Goal: Complete application form

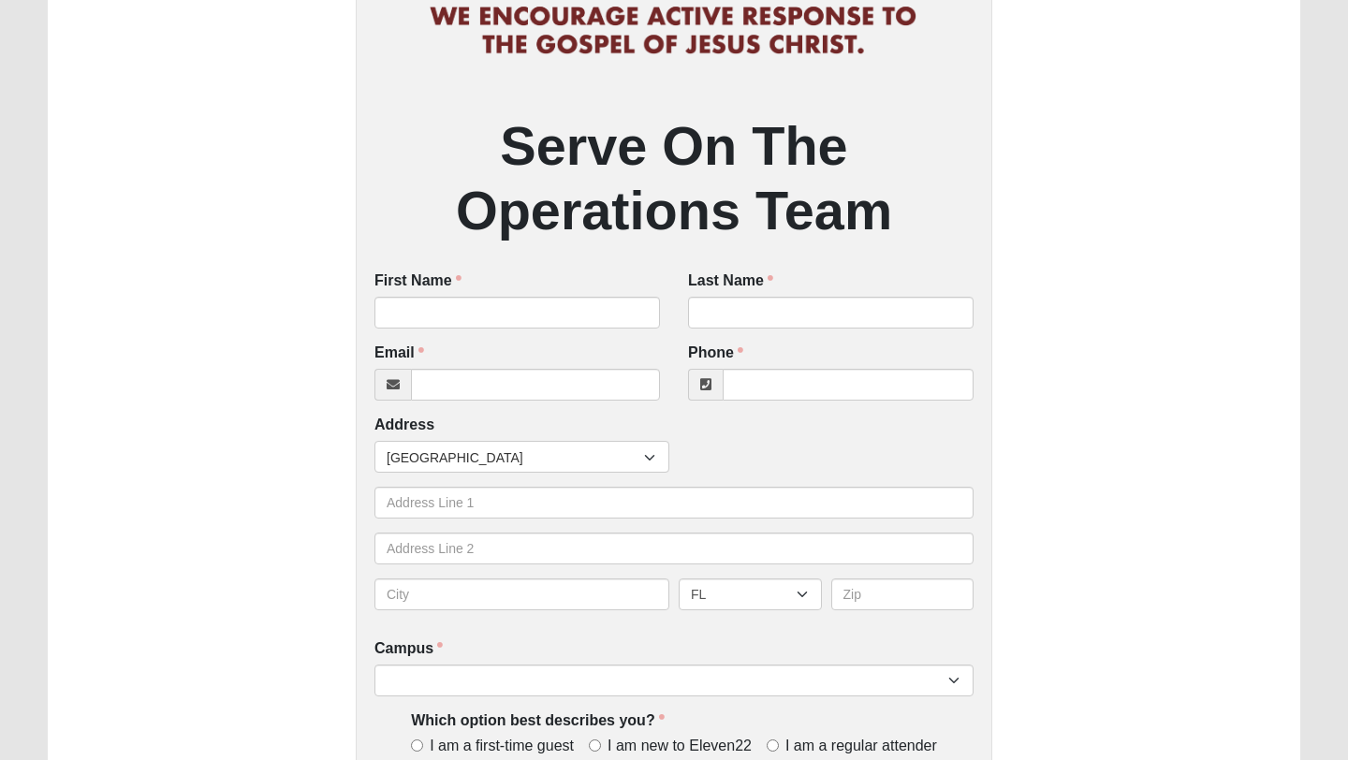
scroll to position [242, 0]
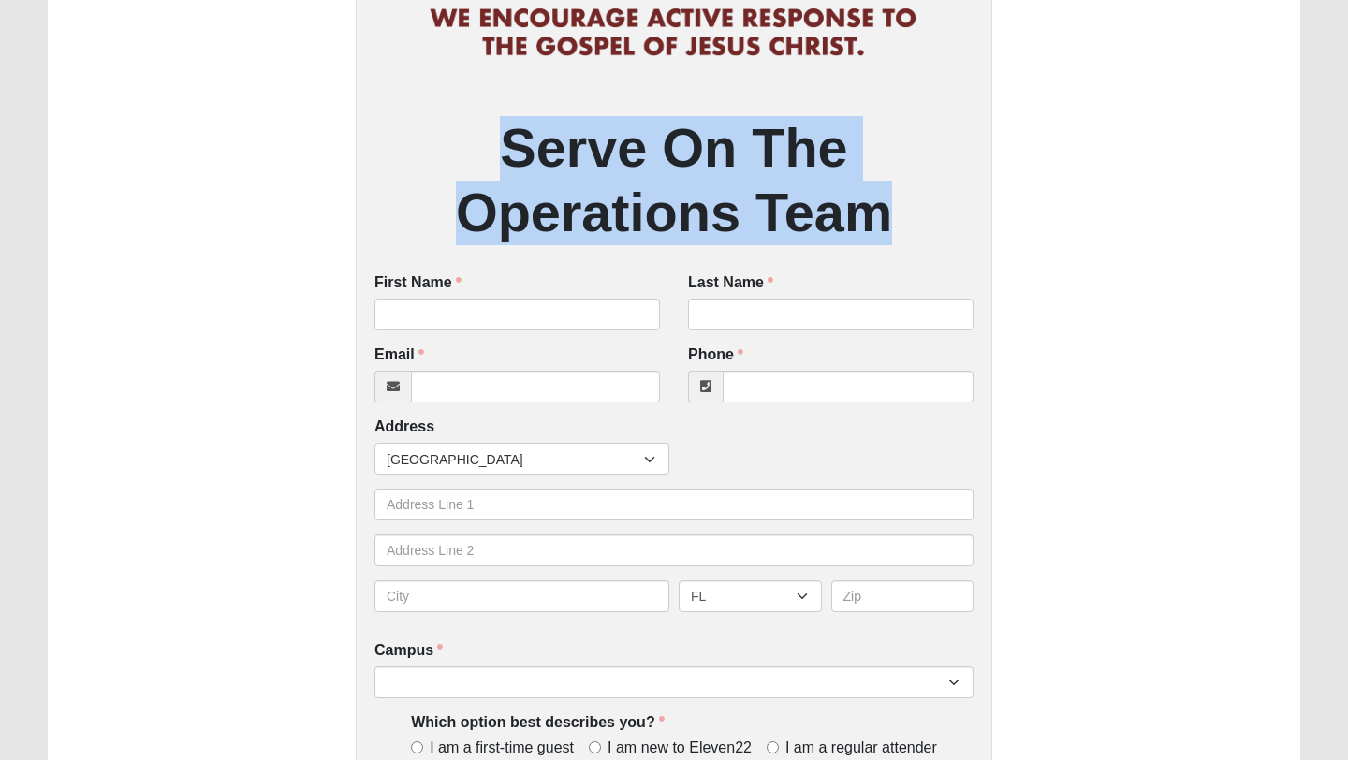
drag, startPoint x: 894, startPoint y: 214, endPoint x: 505, endPoint y: 140, distance: 396.4
click at [505, 140] on h2 "Serve On The Operations Team" at bounding box center [673, 180] width 599 height 129
drag, startPoint x: 505, startPoint y: 140, endPoint x: 849, endPoint y: 209, distance: 351.2
click at [849, 209] on h2 "Serve On The Operations Team" at bounding box center [673, 180] width 599 height 129
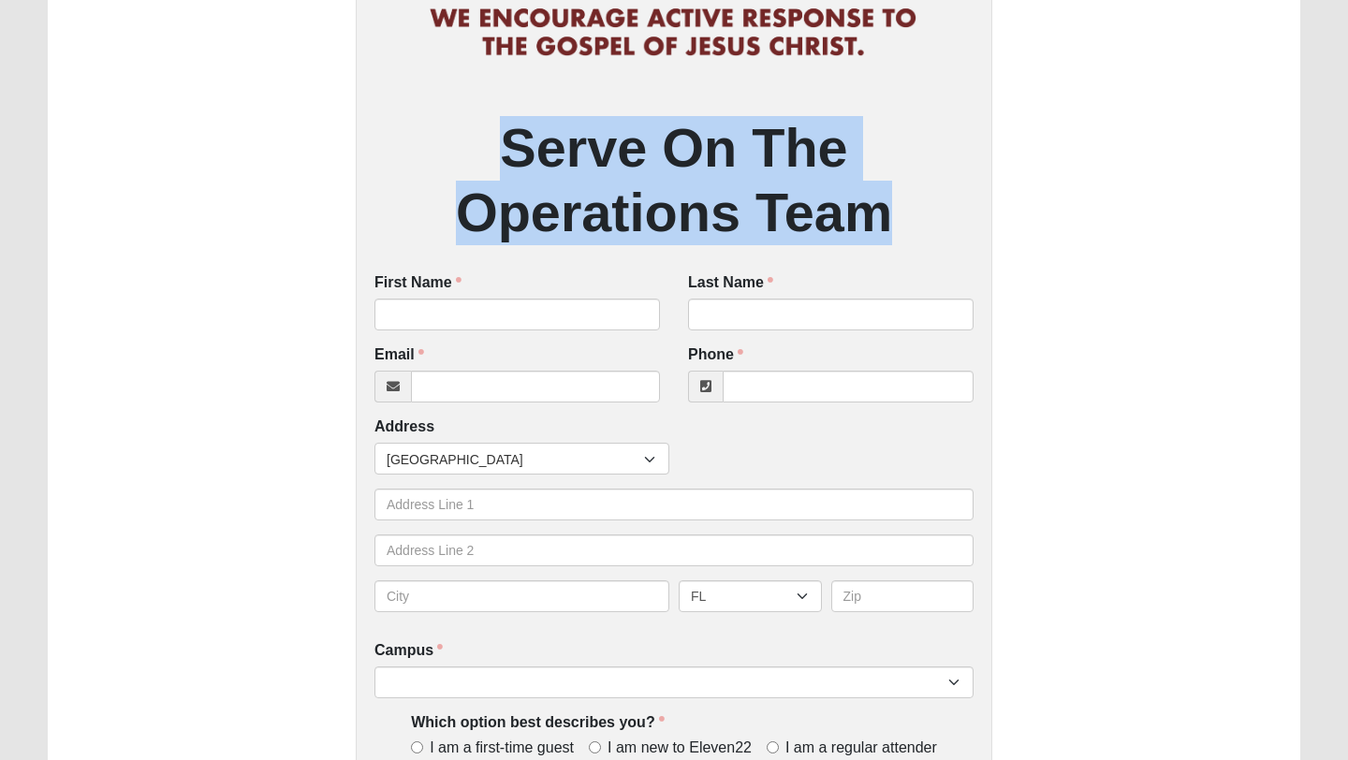
click at [849, 209] on h2 "Serve On The Operations Team" at bounding box center [673, 180] width 599 height 129
drag, startPoint x: 895, startPoint y: 211, endPoint x: 509, endPoint y: 148, distance: 390.8
click at [509, 148] on h2 "Serve On The Operations Team" at bounding box center [673, 180] width 599 height 129
drag, startPoint x: 509, startPoint y: 148, endPoint x: 916, endPoint y: 198, distance: 409.5
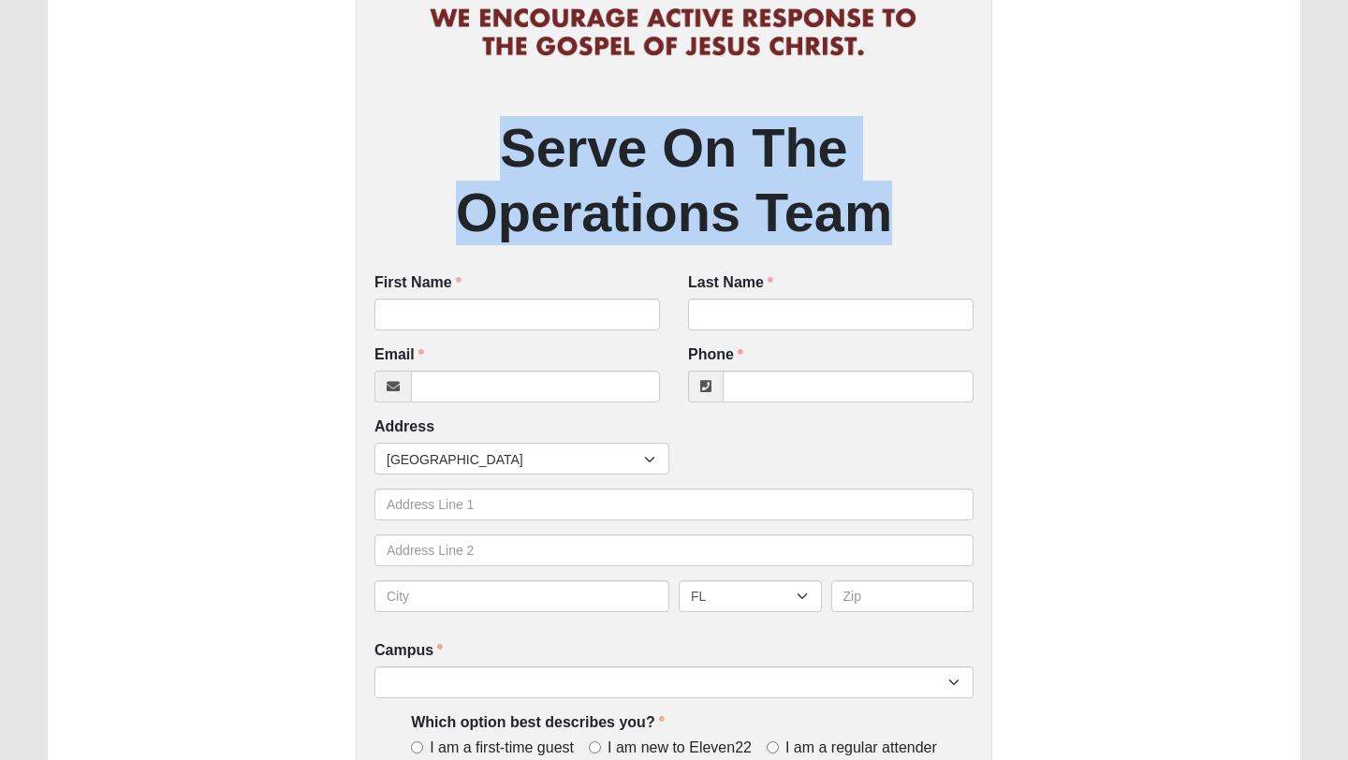
click at [916, 198] on h2 "Serve On The Operations Team" at bounding box center [673, 180] width 599 height 129
drag, startPoint x: 874, startPoint y: 219, endPoint x: 516, endPoint y: 124, distance: 370.2
click at [516, 124] on h2 "Serve On The Operations Team" at bounding box center [673, 180] width 599 height 129
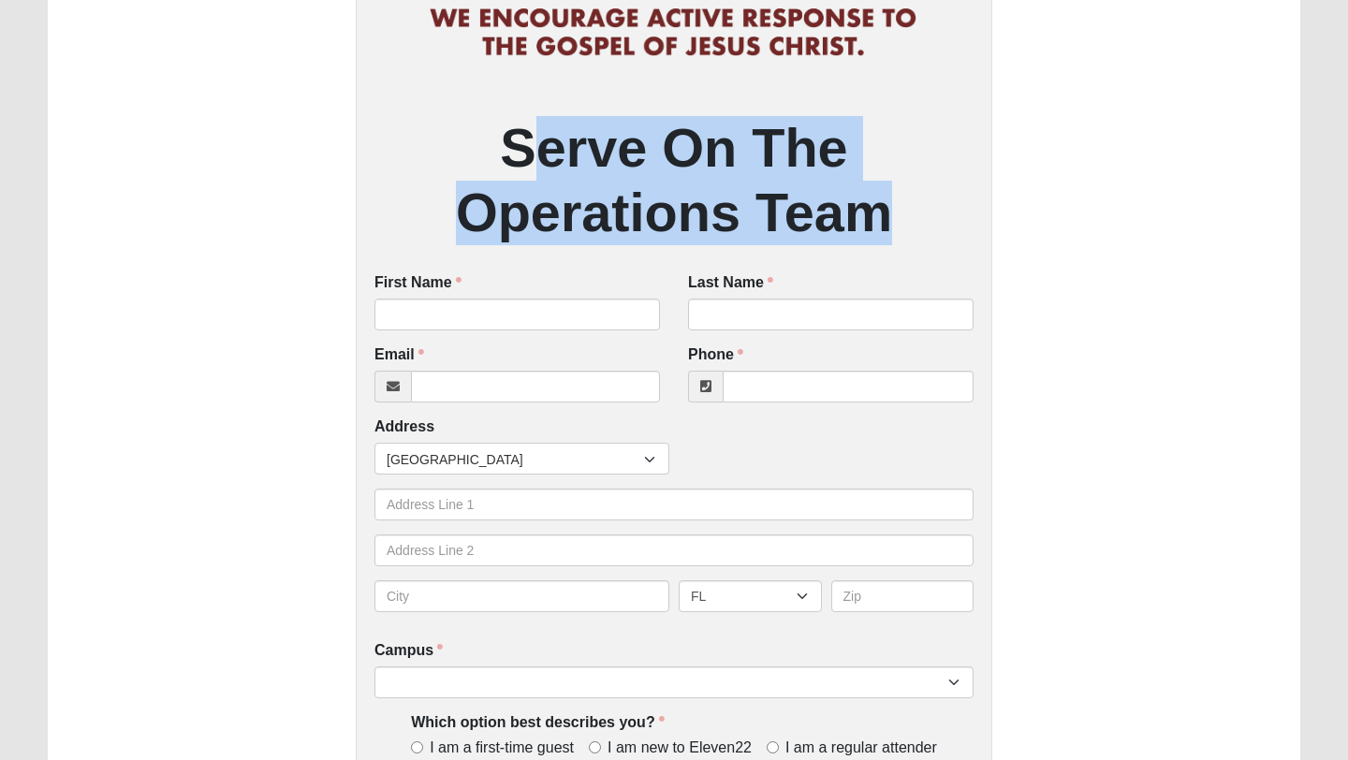
drag, startPoint x: 896, startPoint y: 215, endPoint x: 520, endPoint y: 139, distance: 383.9
click at [519, 139] on h2 "Serve On The Operations Team" at bounding box center [673, 180] width 599 height 129
click at [520, 139] on h2 "Serve On The Operations Team" at bounding box center [673, 180] width 599 height 129
drag, startPoint x: 507, startPoint y: 140, endPoint x: 882, endPoint y: 193, distance: 378.1
click at [882, 193] on h2 "Serve On The Operations Team" at bounding box center [673, 180] width 599 height 129
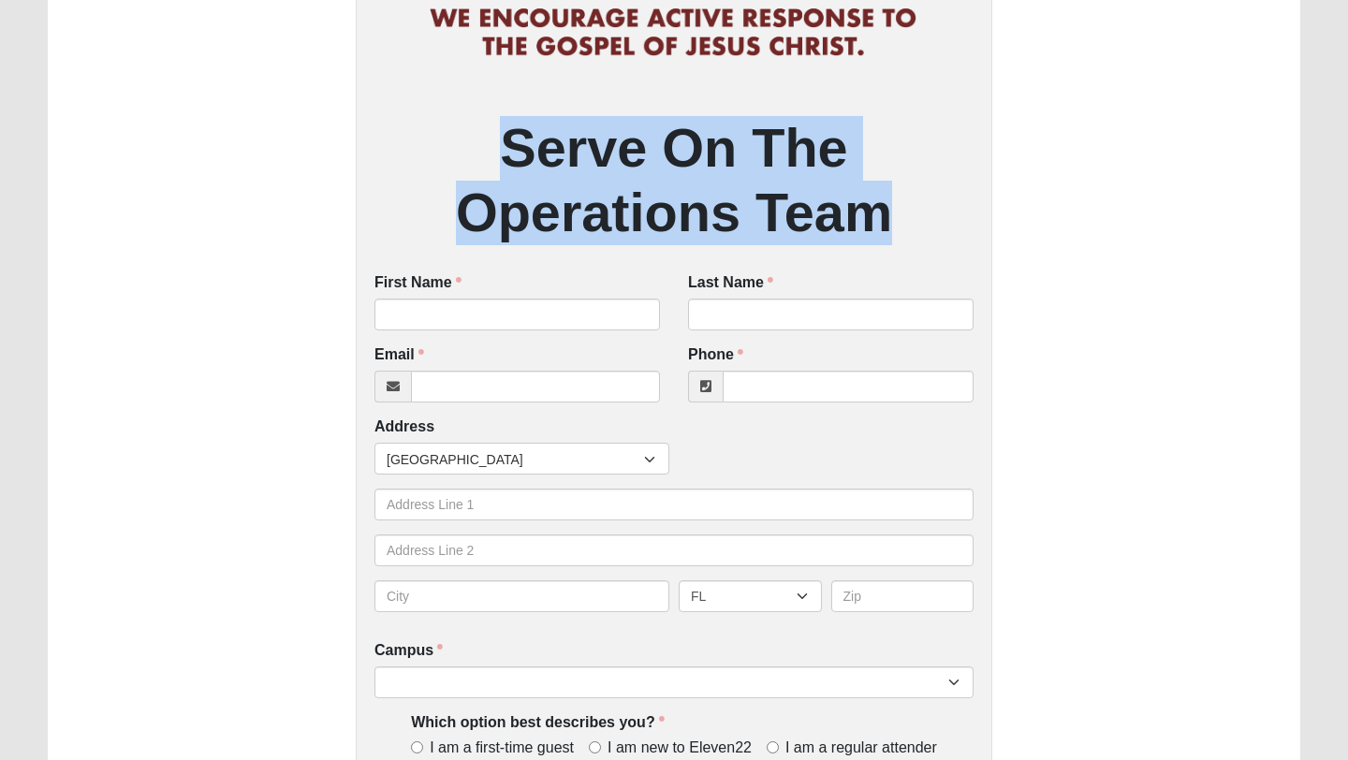
click at [882, 193] on h2 "Serve On The Operations Team" at bounding box center [673, 180] width 599 height 129
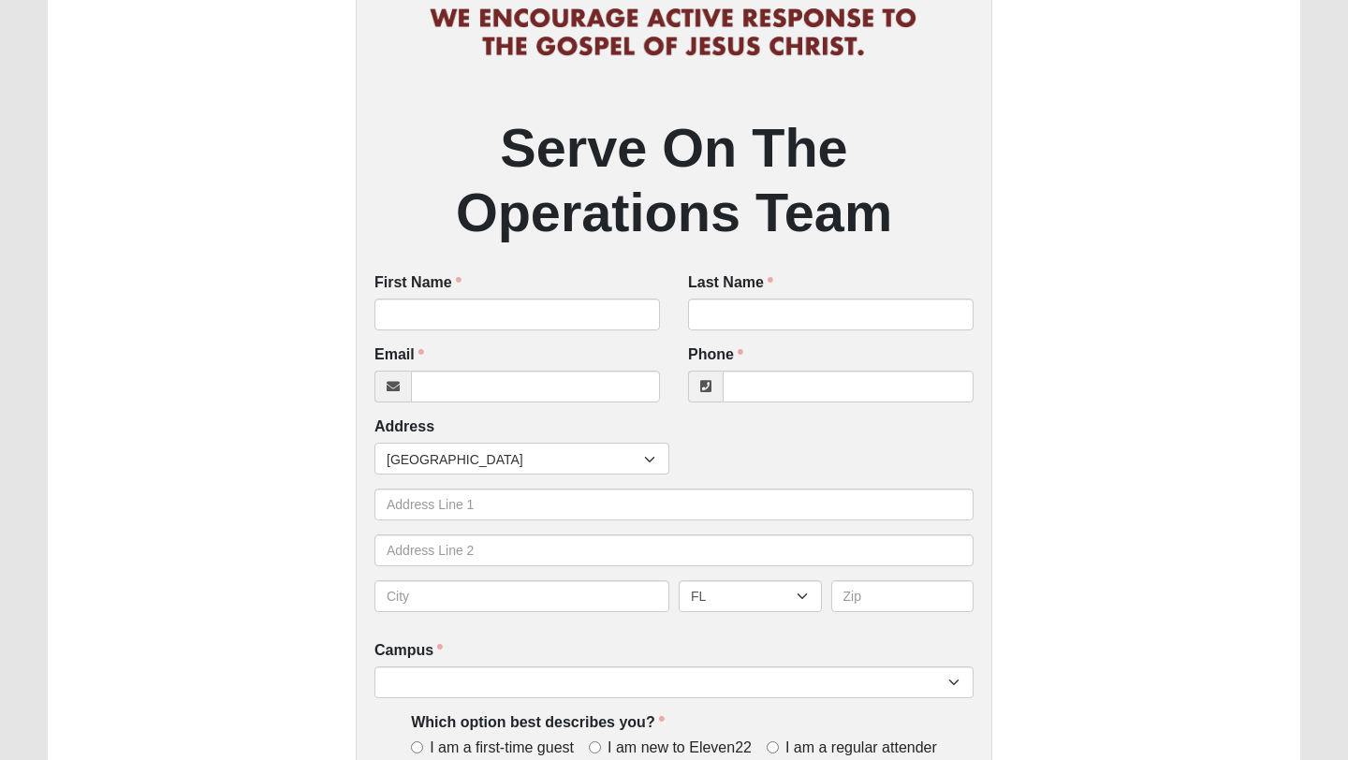
click at [882, 193] on h2 "Serve On The Operations Team" at bounding box center [673, 180] width 599 height 129
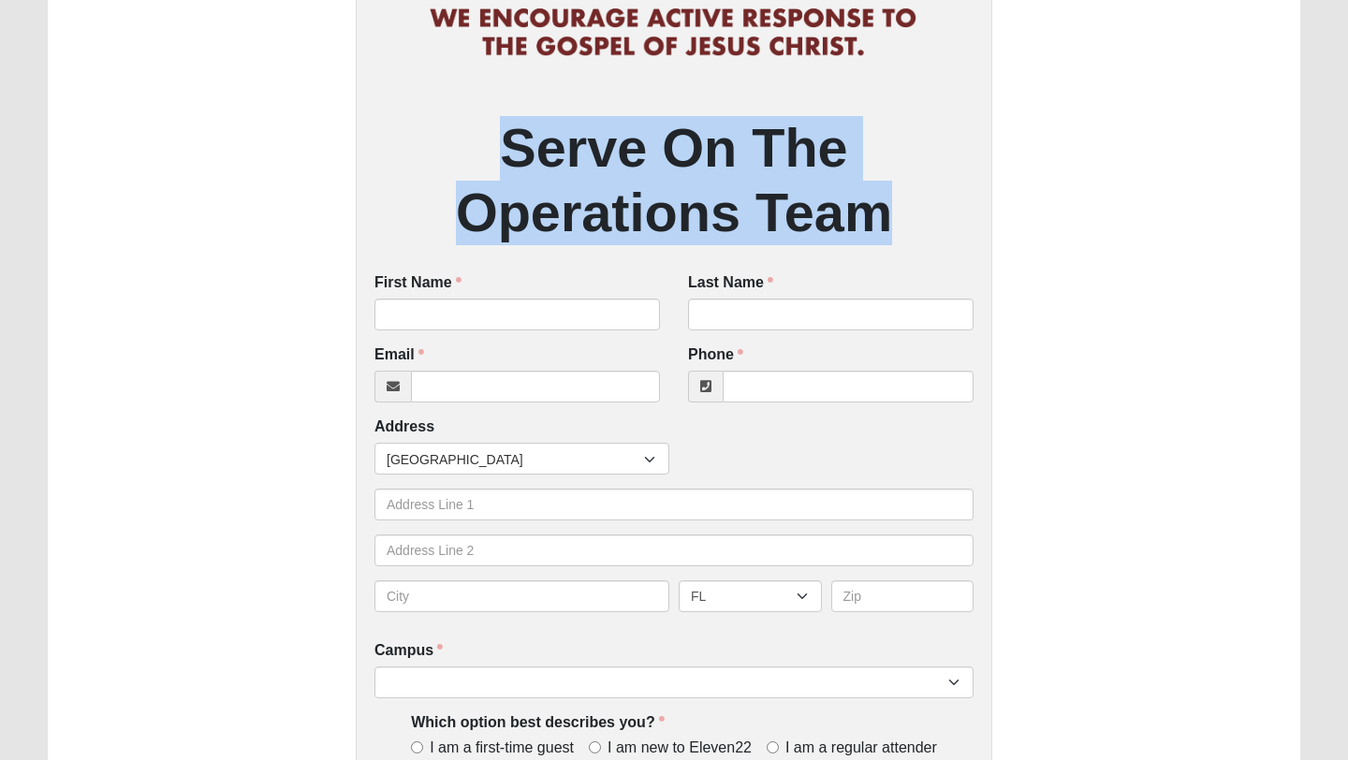
drag, startPoint x: 888, startPoint y: 216, endPoint x: 521, endPoint y: 154, distance: 372.3
click at [521, 154] on h2 "Serve On The Operations Team" at bounding box center [673, 180] width 599 height 129
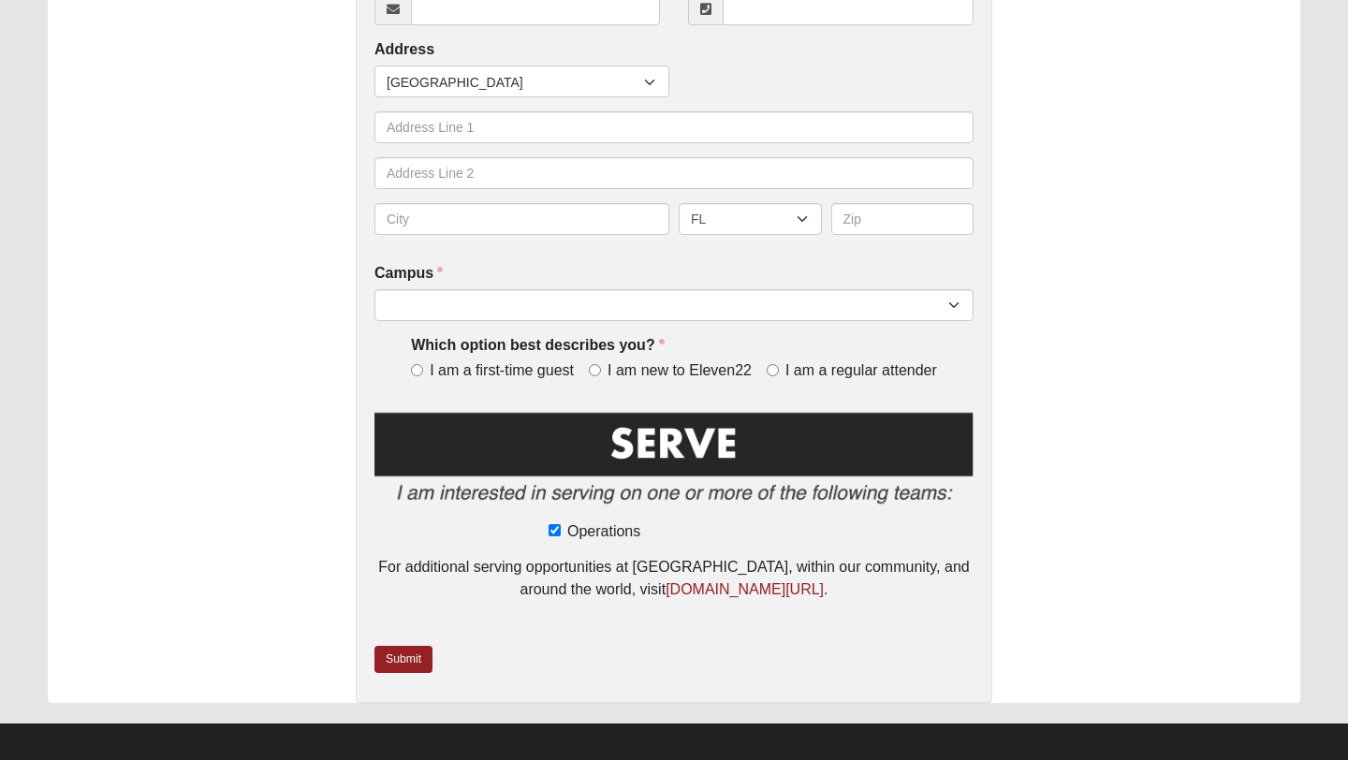
scroll to position [630, 0]
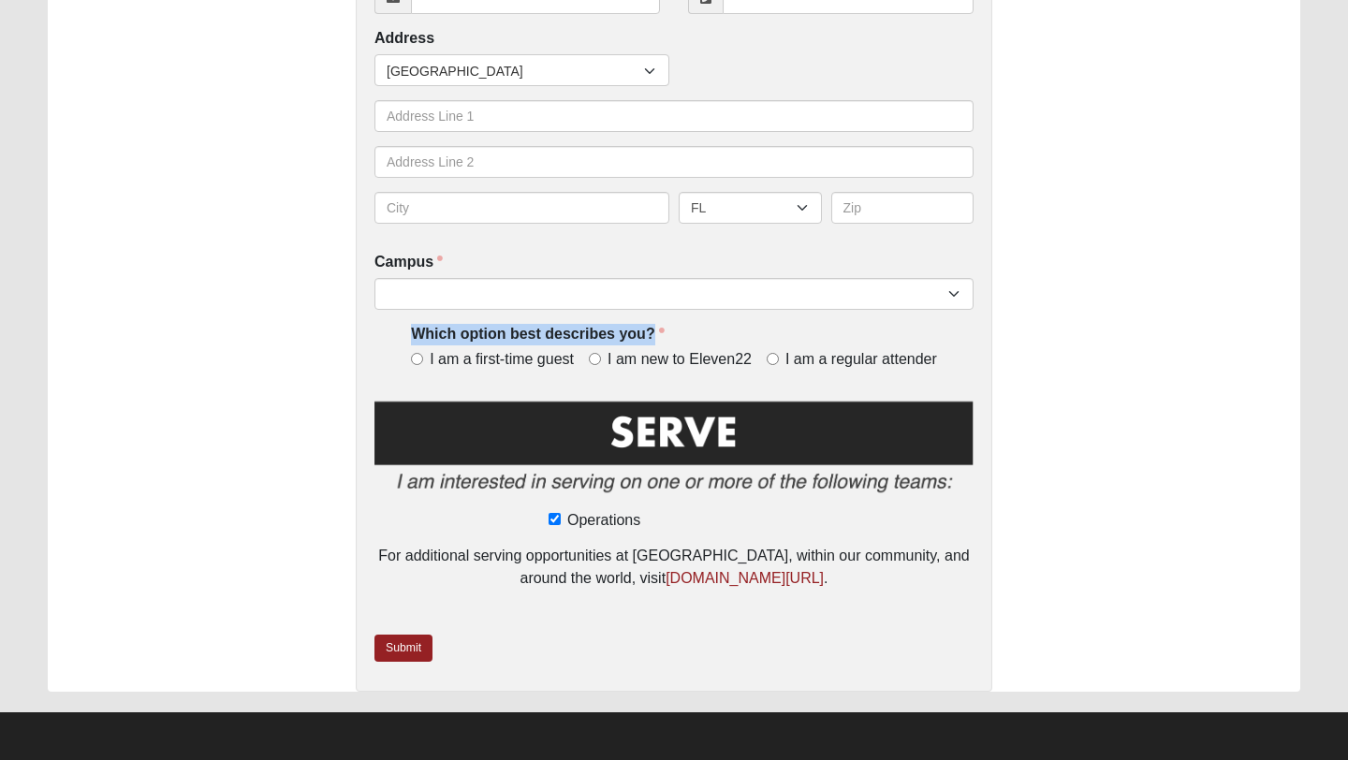
drag, startPoint x: 665, startPoint y: 330, endPoint x: 395, endPoint y: 325, distance: 269.7
click at [395, 325] on div "Which option best describes you? I am a first-time guest I am new to Eleven22 I…" at bounding box center [673, 355] width 599 height 62
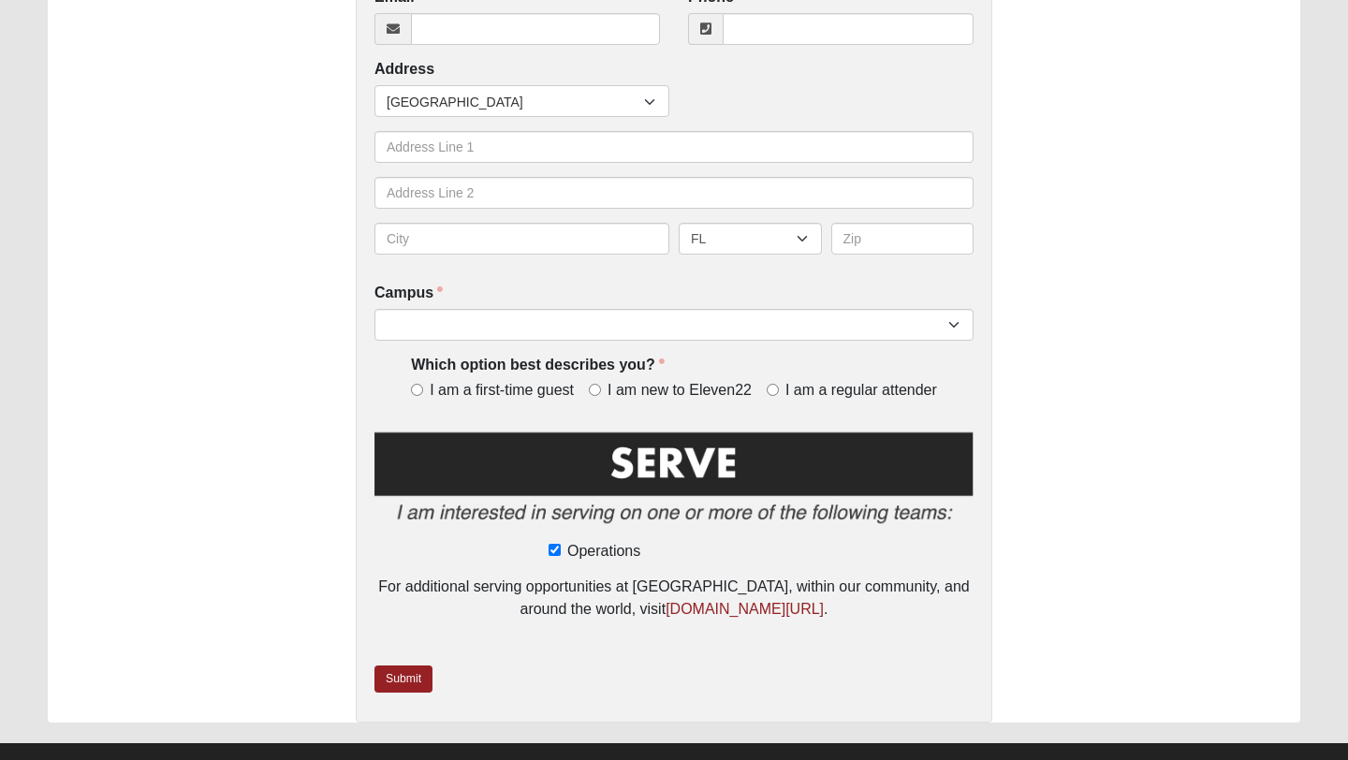
scroll to position [0, 0]
